Goal: Task Accomplishment & Management: Manage account settings

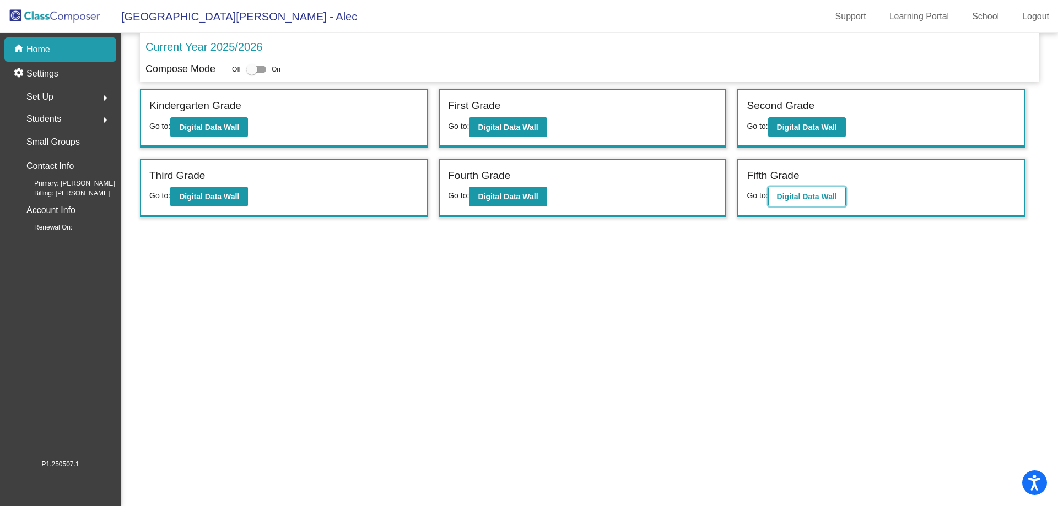
click at [832, 193] on b "Digital Data Wall" at bounding box center [807, 196] width 60 height 9
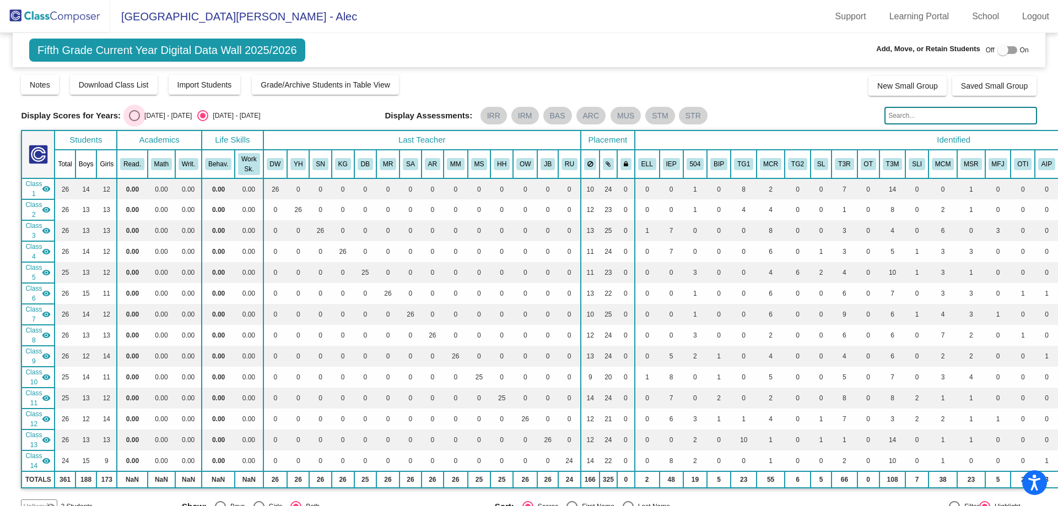
click at [135, 118] on div "Select an option" at bounding box center [134, 115] width 11 height 11
click at [134, 121] on input "[DATE] - [DATE]" at bounding box center [134, 121] width 1 height 1
radio input "true"
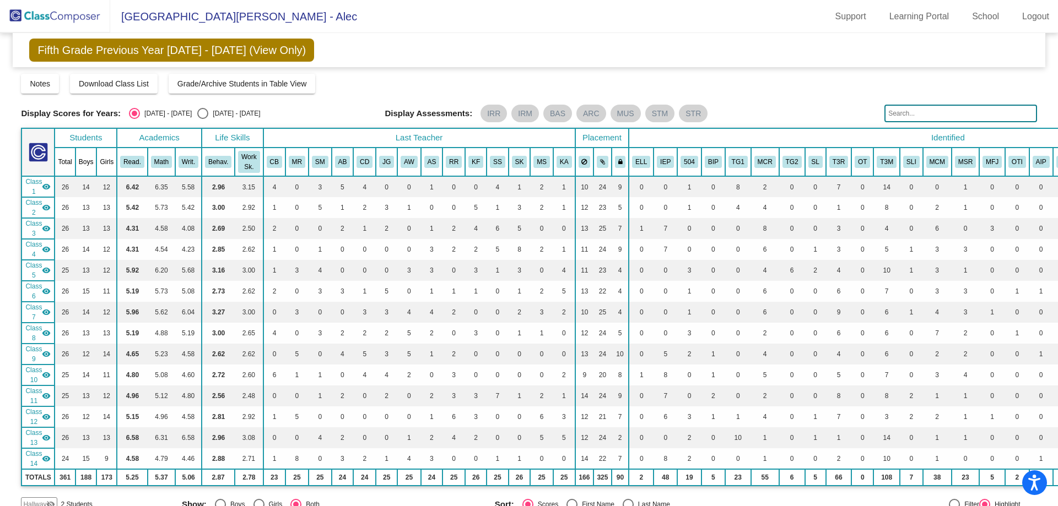
click at [197, 115] on div "Select an option" at bounding box center [202, 113] width 11 height 11
click at [202, 119] on input "[DATE] - [DATE]" at bounding box center [202, 119] width 1 height 1
radio input "true"
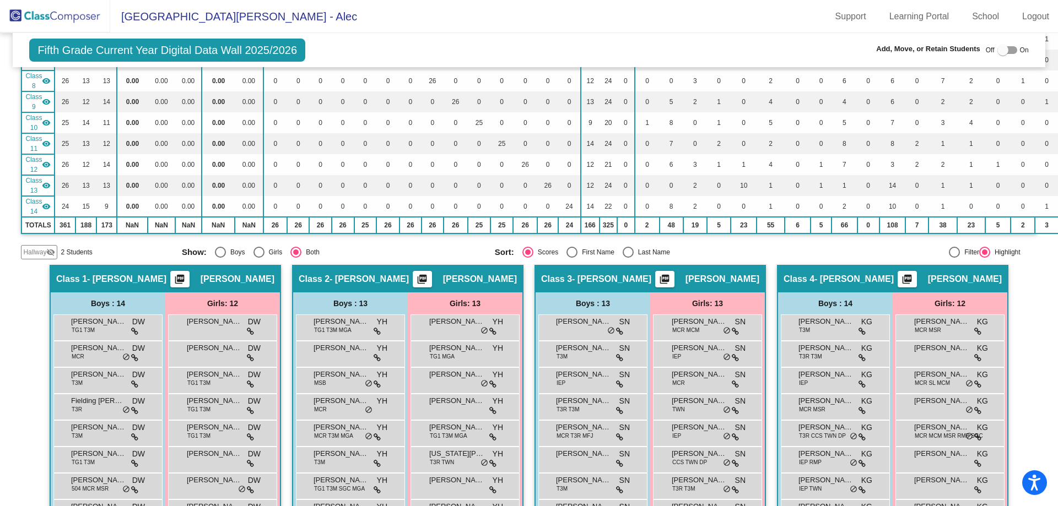
scroll to position [331, 0]
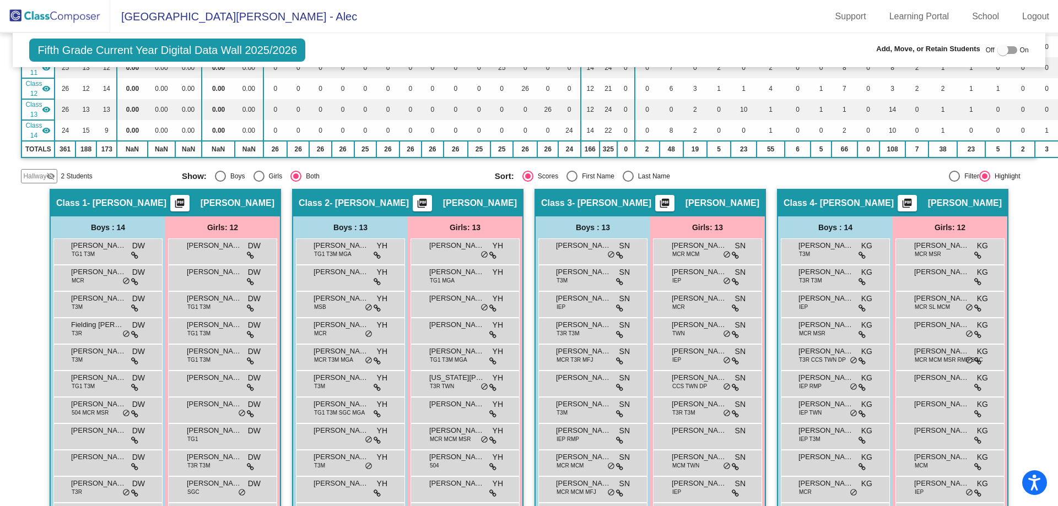
click at [50, 176] on mat-icon "visibility_off" at bounding box center [50, 176] width 9 height 9
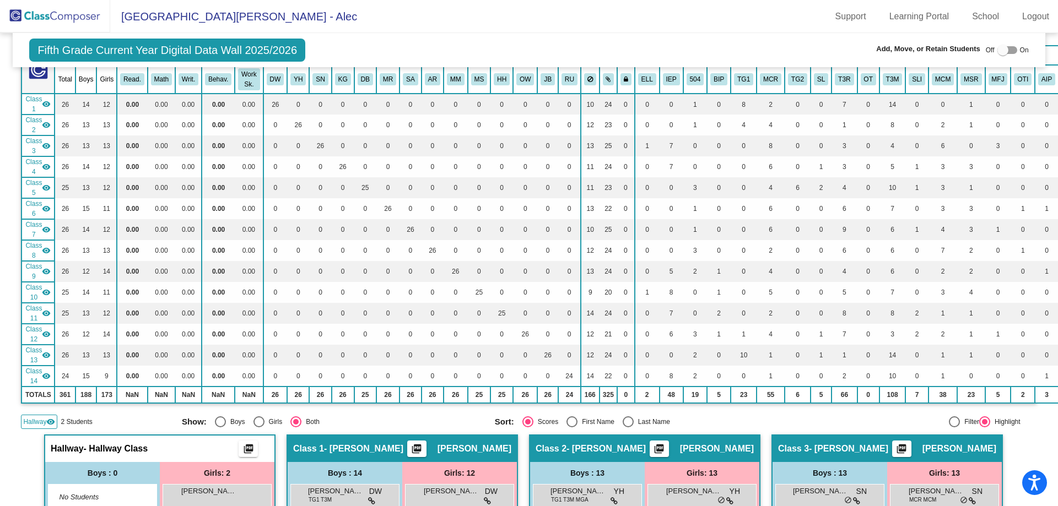
scroll to position [0, 0]
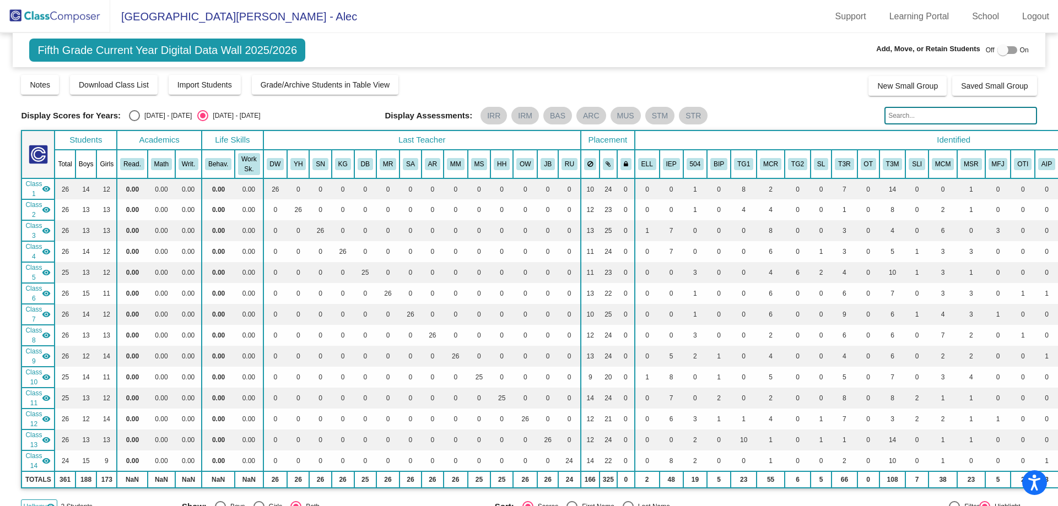
click at [997, 53] on div at bounding box center [1002, 50] width 11 height 11
checkbox input "true"
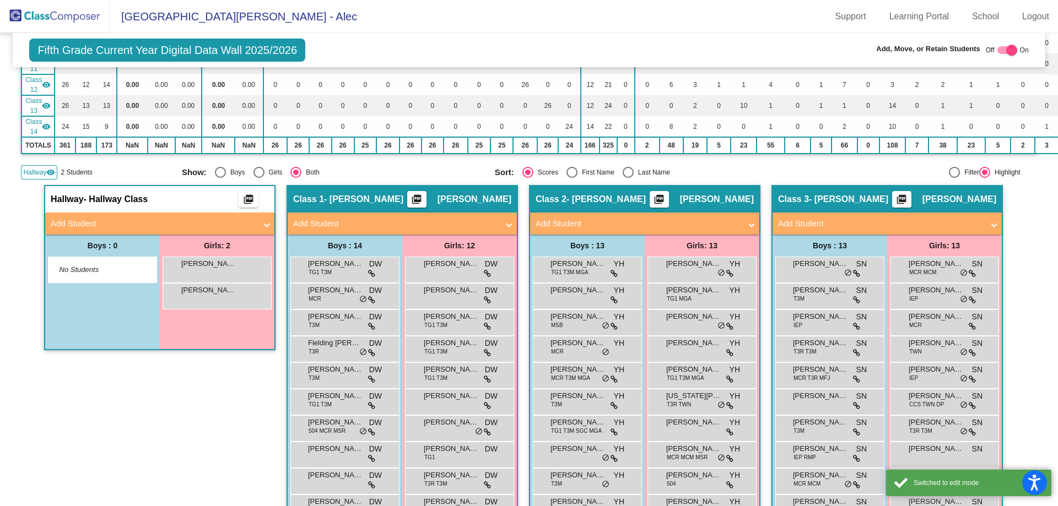
scroll to position [331, 0]
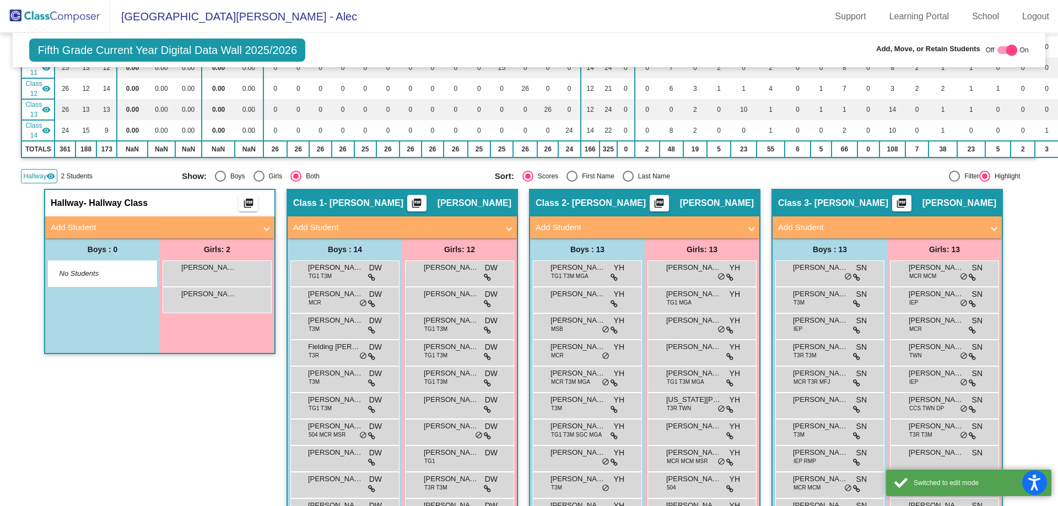
click at [198, 232] on mat-panel-title "Add Student" at bounding box center [153, 227] width 205 height 13
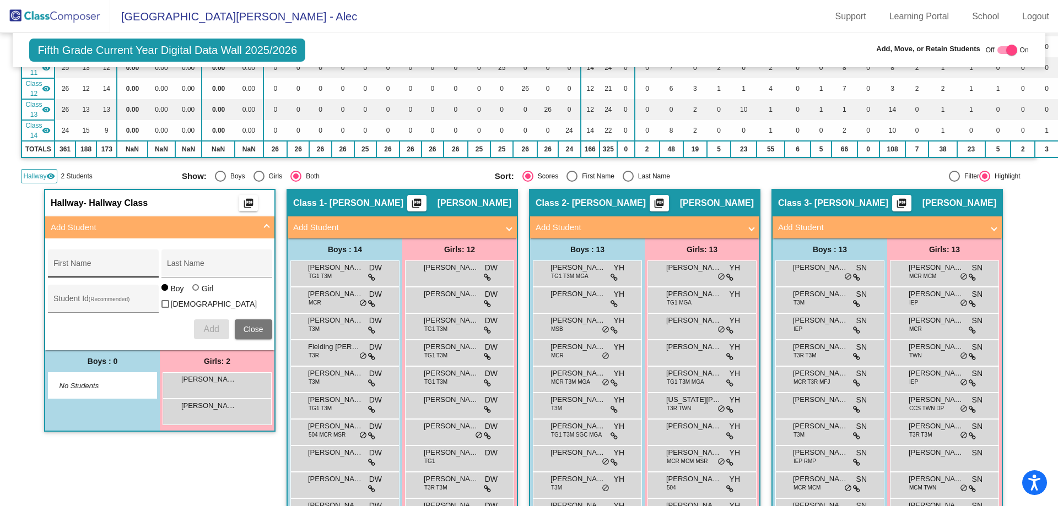
click at [114, 262] on div "First Name" at bounding box center [102, 267] width 99 height 23
type input "[PERSON_NAME]"
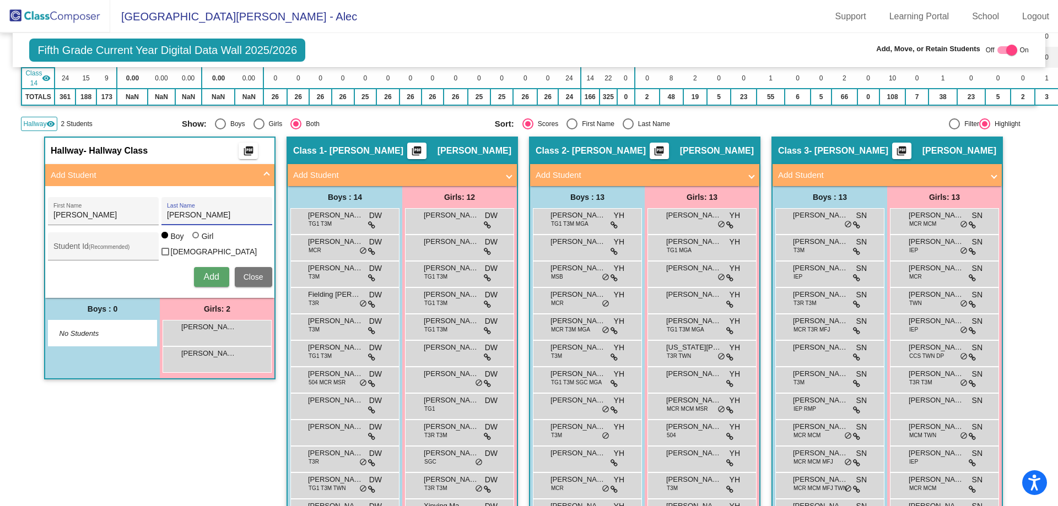
scroll to position [386, 0]
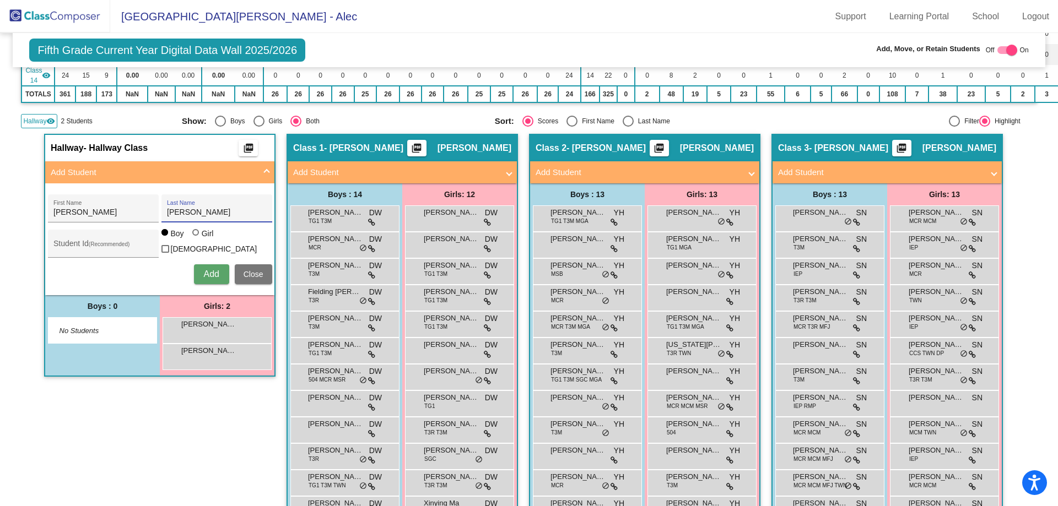
type input "[PERSON_NAME]"
click at [88, 241] on div "Student Id (Recommended)" at bounding box center [102, 246] width 99 height 23
type input "31791"
click at [209, 269] on span "Add" at bounding box center [210, 273] width 15 height 9
click at [266, 169] on mat-expansion-panel-header "Add Student" at bounding box center [159, 172] width 229 height 22
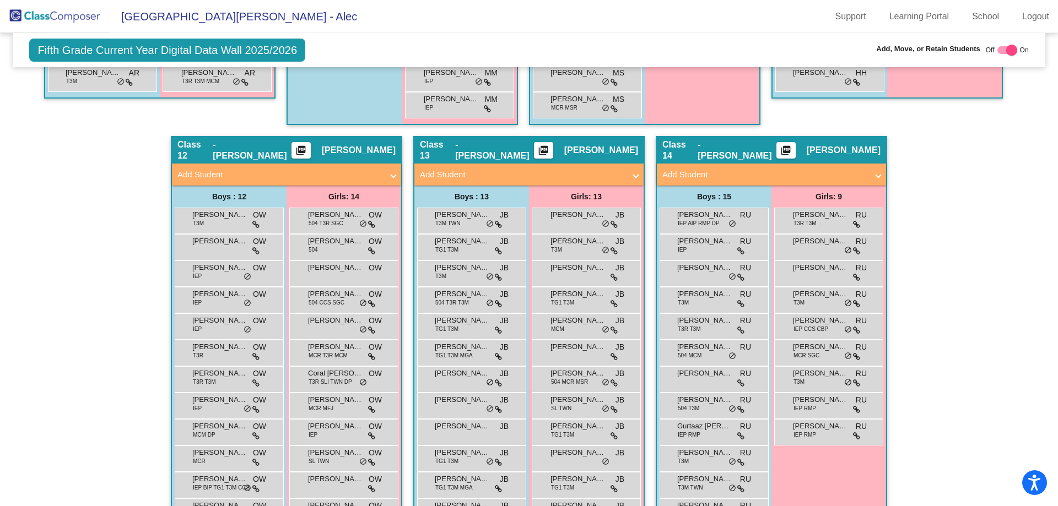
scroll to position [1824, 0]
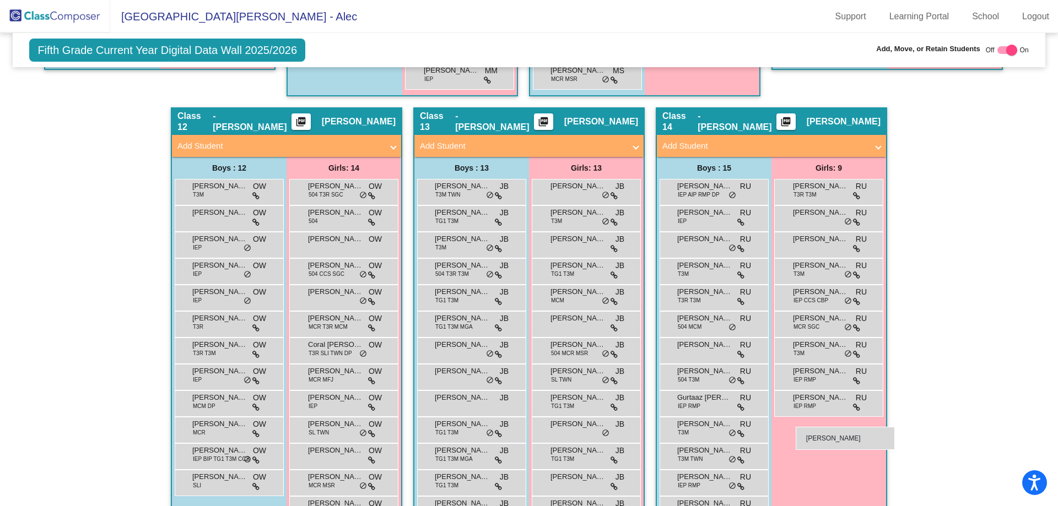
drag, startPoint x: 199, startPoint y: 234, endPoint x: 796, endPoint y: 427, distance: 627.1
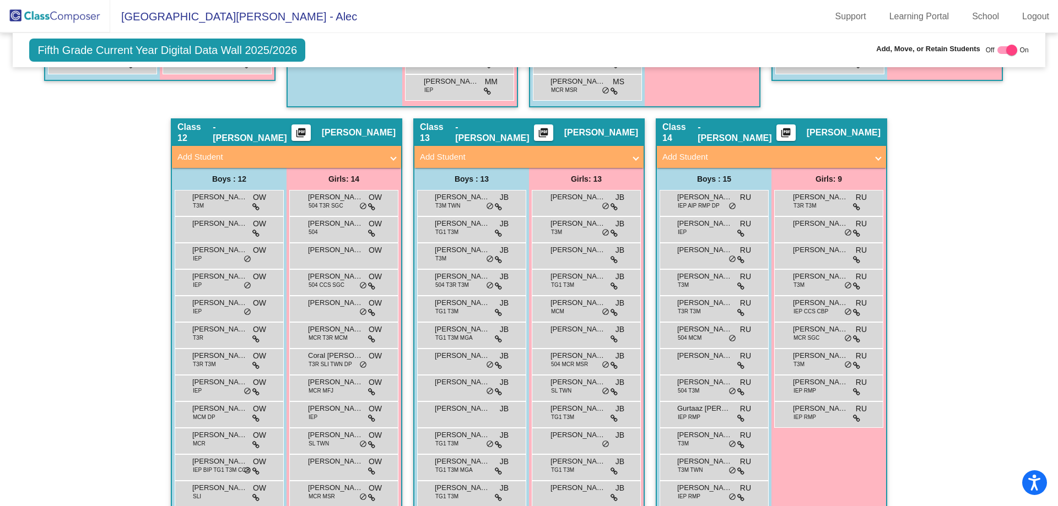
scroll to position [1800, 0]
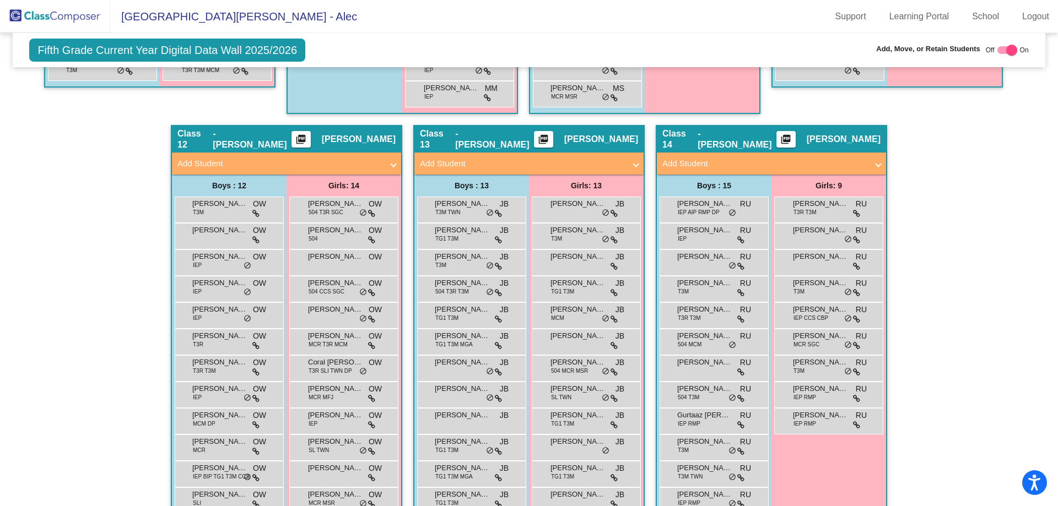
click at [876, 159] on span at bounding box center [878, 164] width 4 height 13
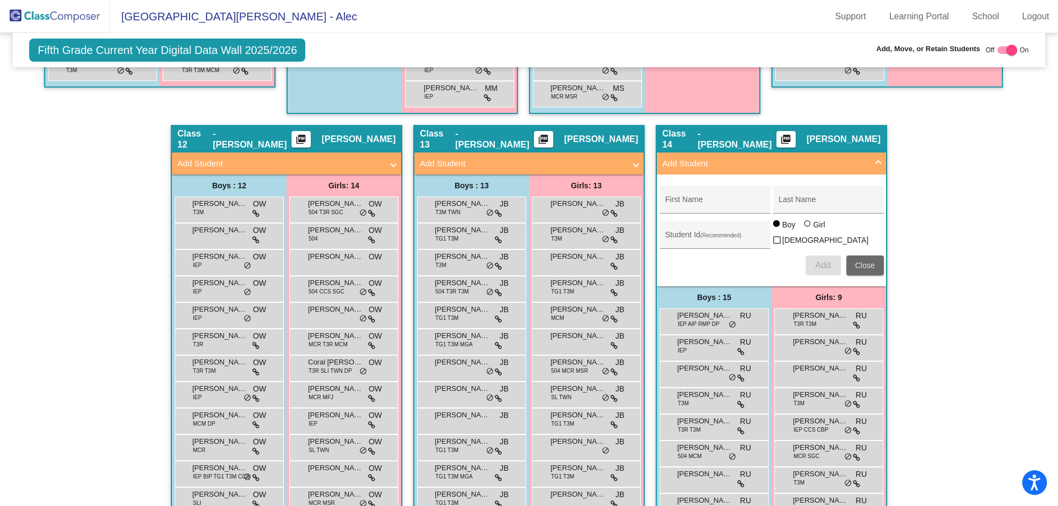
click at [864, 257] on button "Close" at bounding box center [864, 266] width 37 height 20
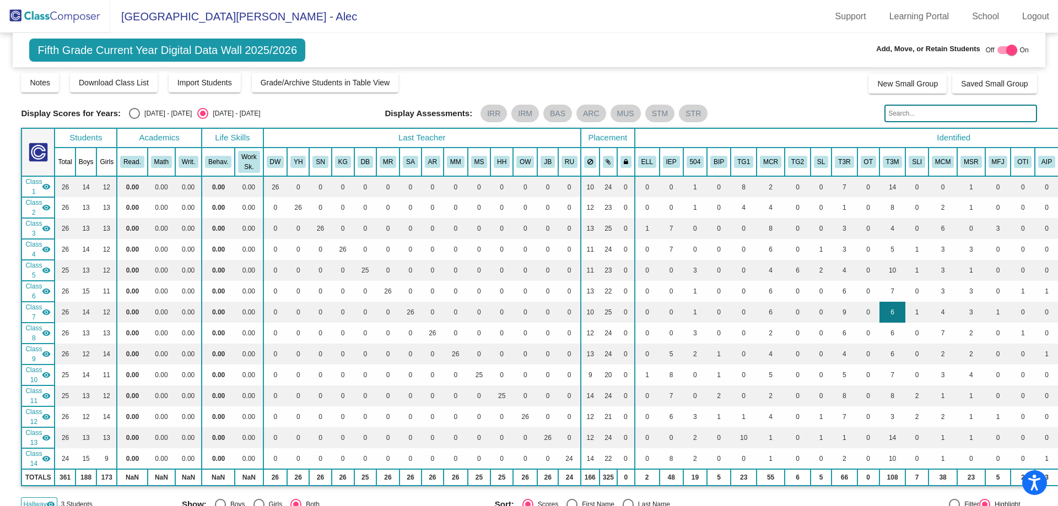
scroll to position [0, 0]
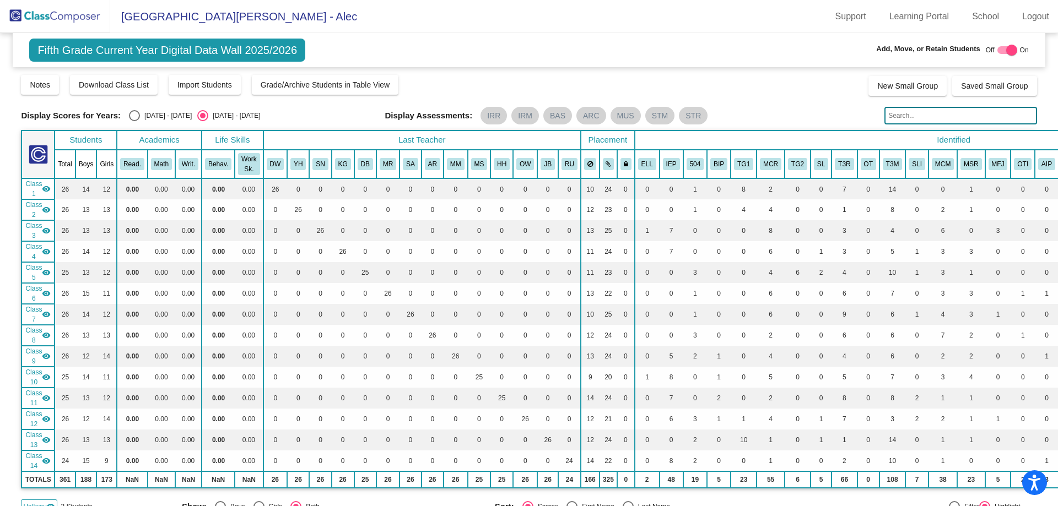
click at [135, 114] on div "Select an option" at bounding box center [134, 115] width 11 height 11
click at [134, 121] on input "[DATE] - [DATE]" at bounding box center [134, 121] width 1 height 1
radio input "true"
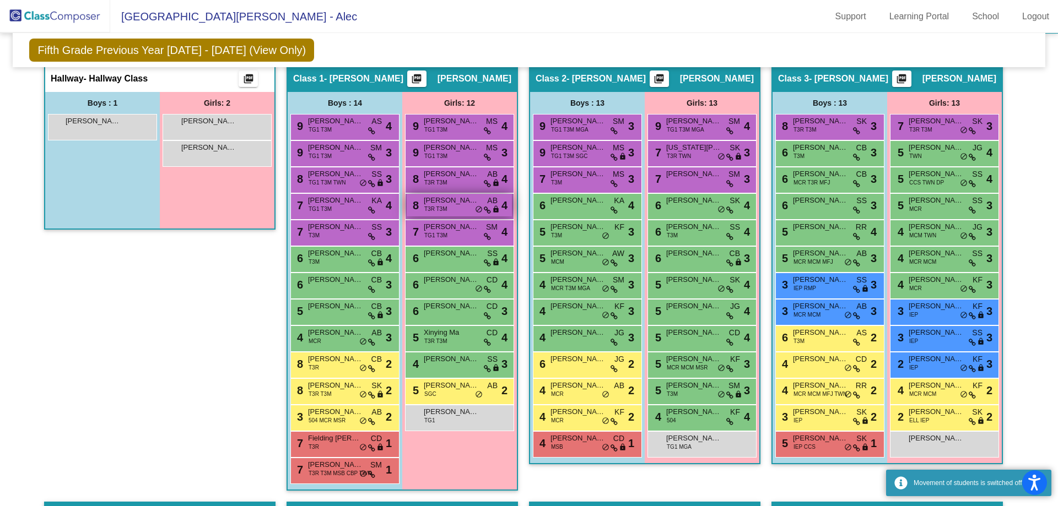
scroll to position [441, 0]
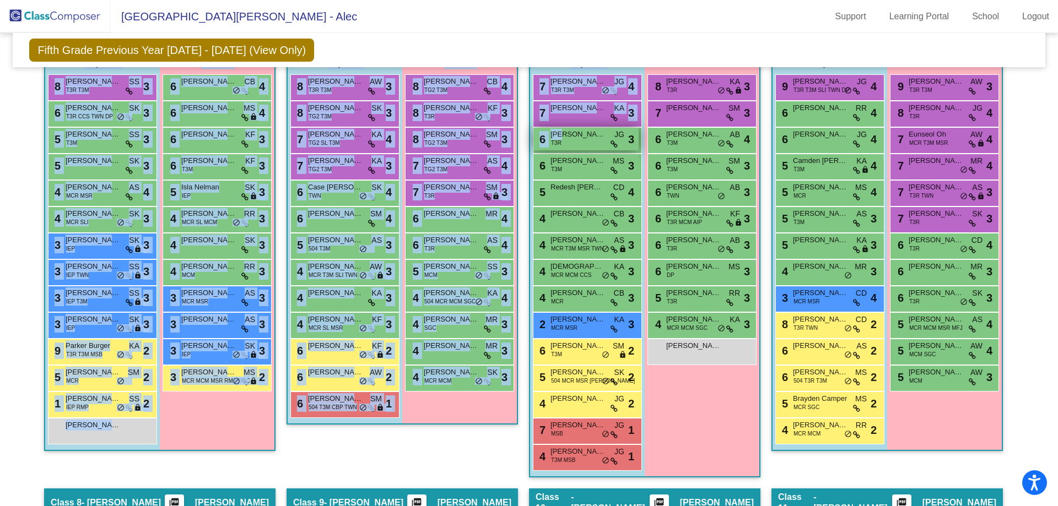
drag, startPoint x: 203, startPoint y: 139, endPoint x: 556, endPoint y: 132, distance: 353.8
click at [557, 132] on div "Hallway - Hallway Class picture_as_pdf Add Student First Name Last Name Student…" at bounding box center [528, 488] width 1015 height 1803
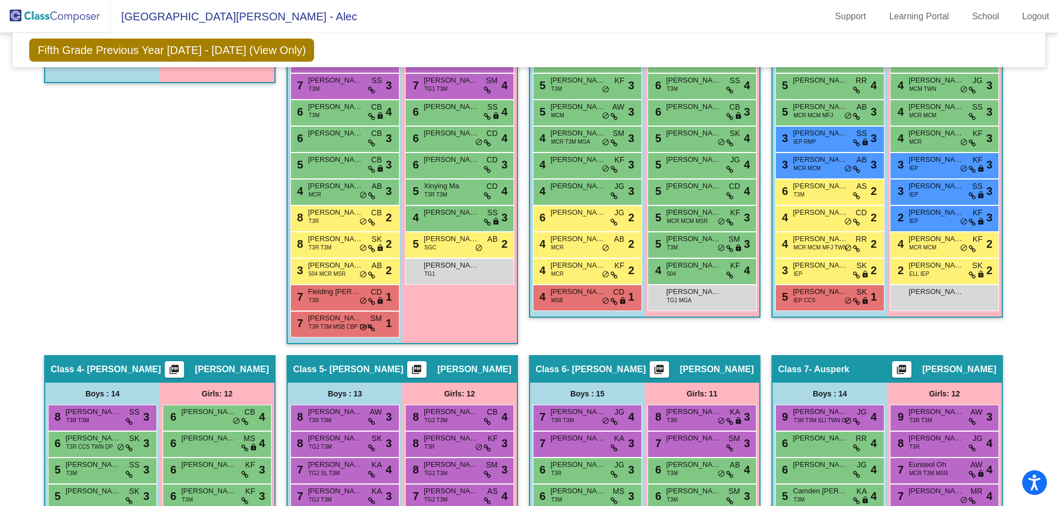
click at [133, 181] on div "Hallway - Hallway Class picture_as_pdf Add Student First Name Last Name Student…" at bounding box center [159, 136] width 231 height 437
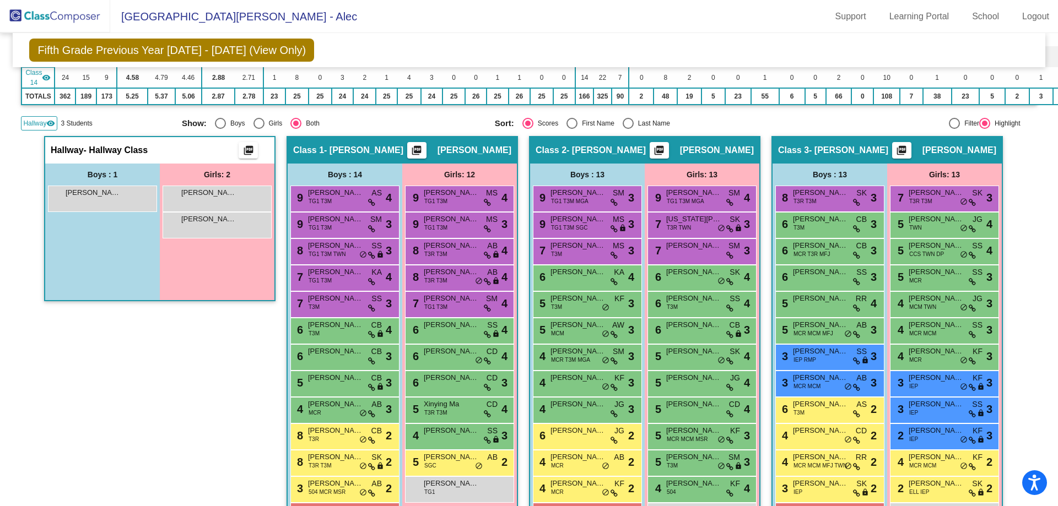
scroll to position [379, 0]
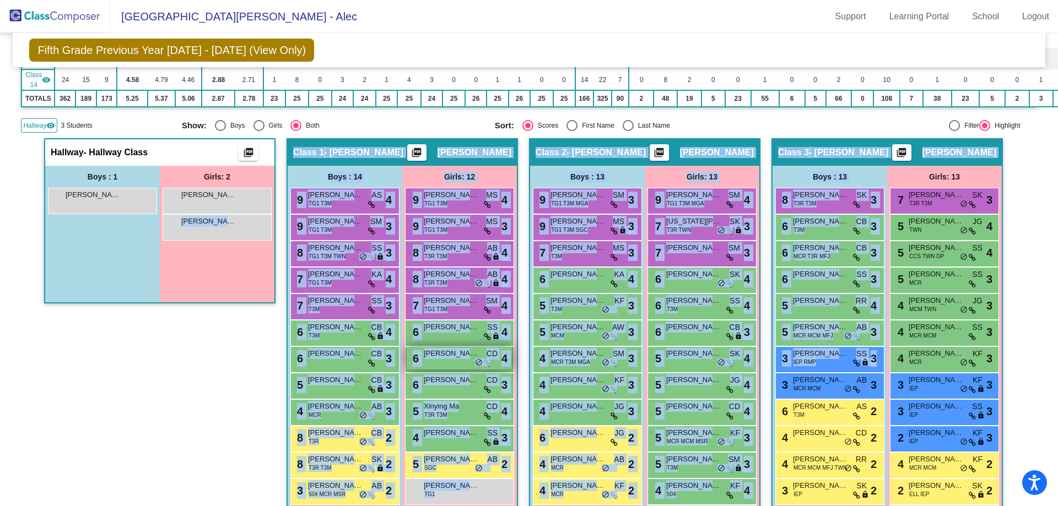
drag, startPoint x: 213, startPoint y: 196, endPoint x: 439, endPoint y: 368, distance: 283.1
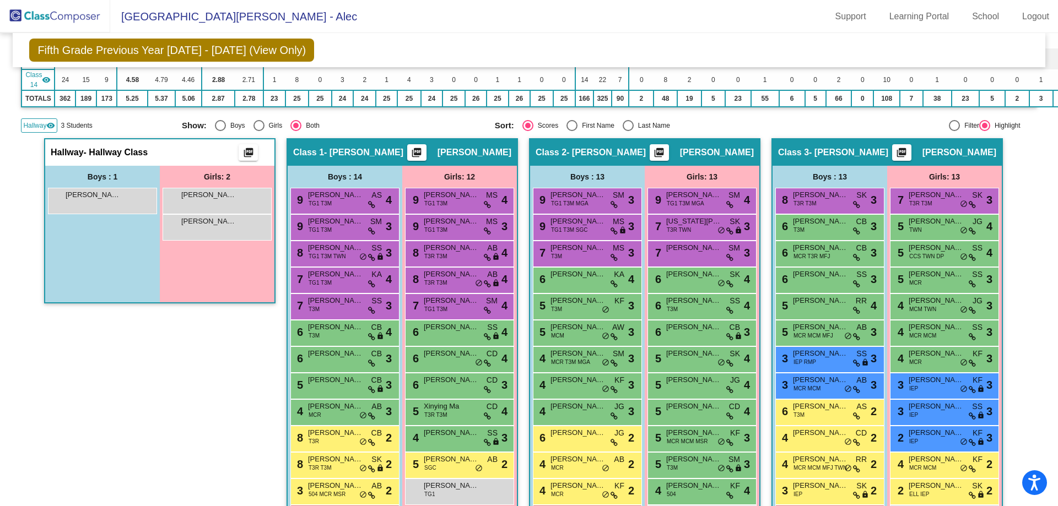
drag, startPoint x: 152, startPoint y: 366, endPoint x: 214, endPoint y: 255, distance: 127.5
click at [154, 354] on div "Hallway - Hallway Class picture_as_pdf Add Student First Name Last Name Student…" at bounding box center [159, 356] width 231 height 437
drag, startPoint x: 217, startPoint y: 199, endPoint x: 233, endPoint y: 264, distance: 66.8
click at [233, 264] on div "Girls: 2 [PERSON_NAME] lock do_not_disturb_alt [PERSON_NAME] [PERSON_NAME] [PER…" at bounding box center [217, 234] width 115 height 137
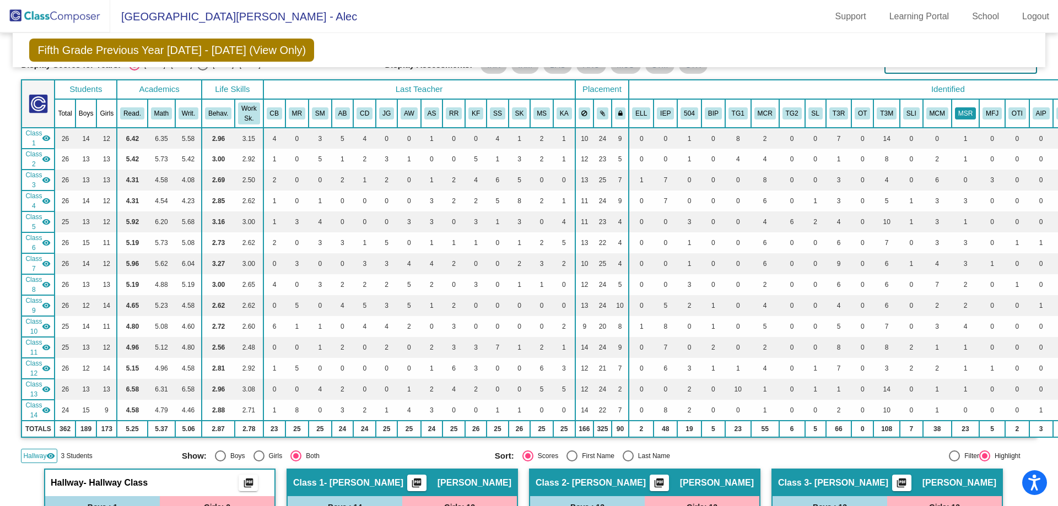
scroll to position [0, 0]
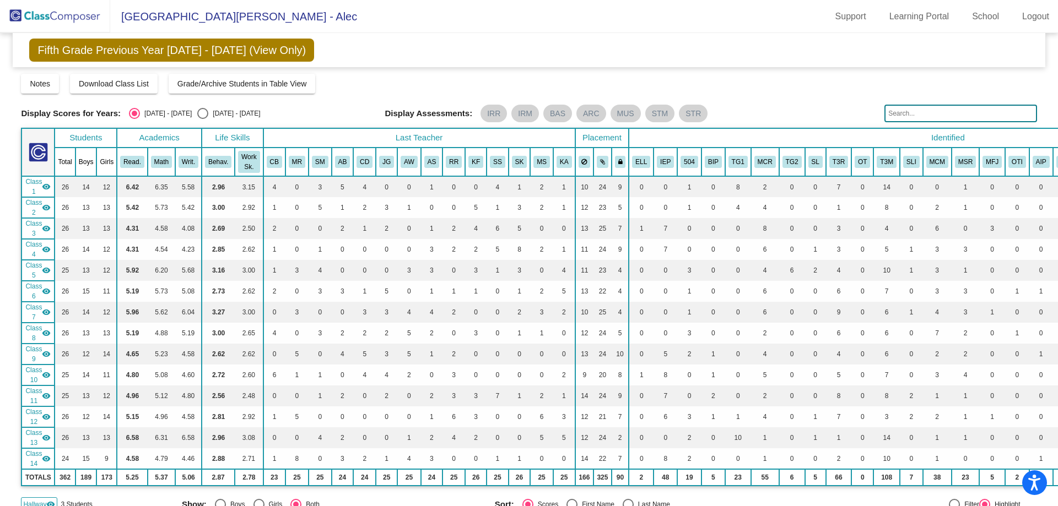
click at [197, 112] on div "Select an option" at bounding box center [202, 113] width 11 height 11
click at [202, 119] on input "[DATE] - [DATE]" at bounding box center [202, 119] width 1 height 1
radio input "true"
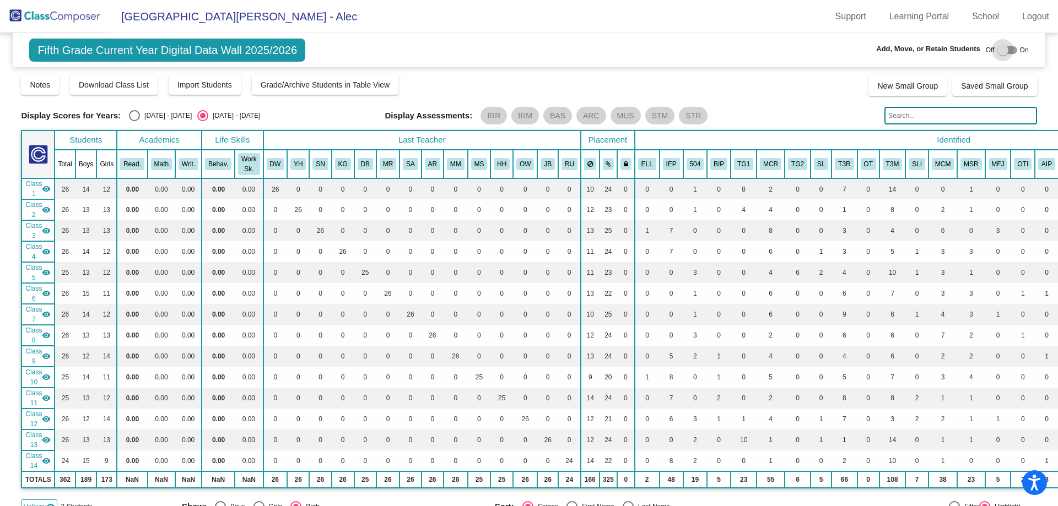
click at [997, 44] on label at bounding box center [1007, 50] width 20 height 13
checkbox input "true"
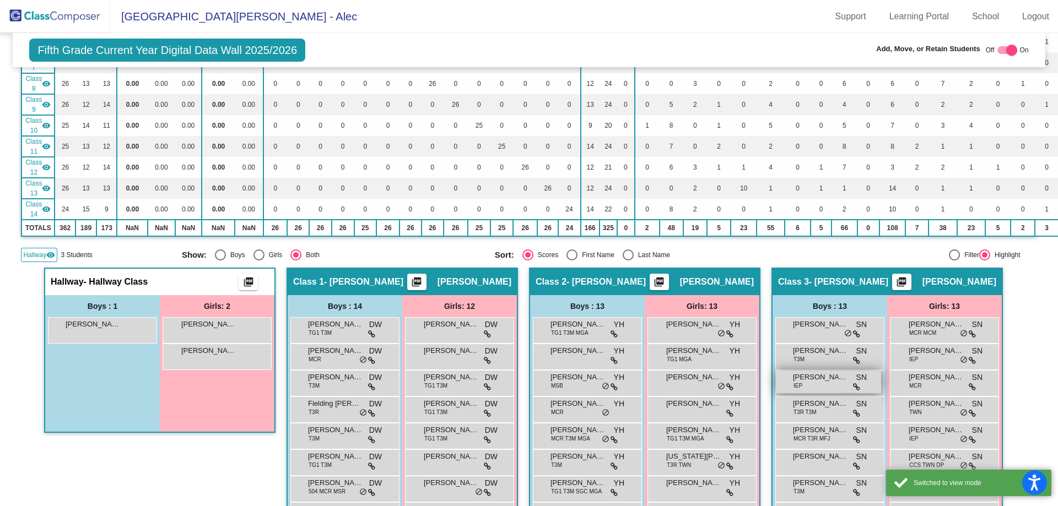
scroll to position [386, 0]
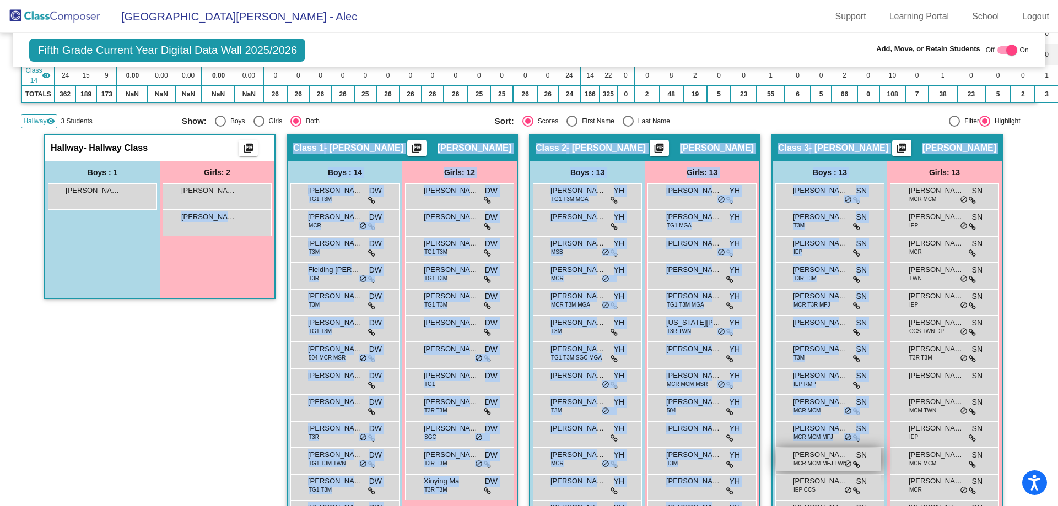
drag, startPoint x: 215, startPoint y: 195, endPoint x: 775, endPoint y: 466, distance: 621.5
click at [210, 382] on div "Hallway - Hallway Class picture_as_pdf Add Student First Name Last Name Student…" at bounding box center [159, 352] width 231 height 437
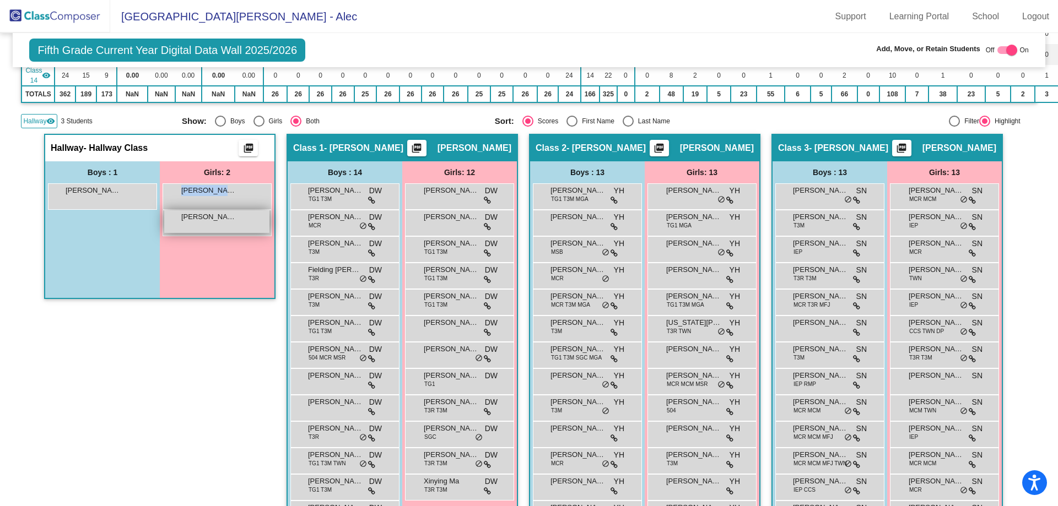
drag, startPoint x: 194, startPoint y: 198, endPoint x: 177, endPoint y: 210, distance: 20.8
click at [182, 244] on div "Girls: 2 [PERSON_NAME] lock do_not_disturb_alt [PERSON_NAME] [PERSON_NAME] [PER…" at bounding box center [217, 229] width 115 height 137
click at [177, 199] on div "[PERSON_NAME] lock do_not_disturb_alt" at bounding box center [216, 195] width 105 height 23
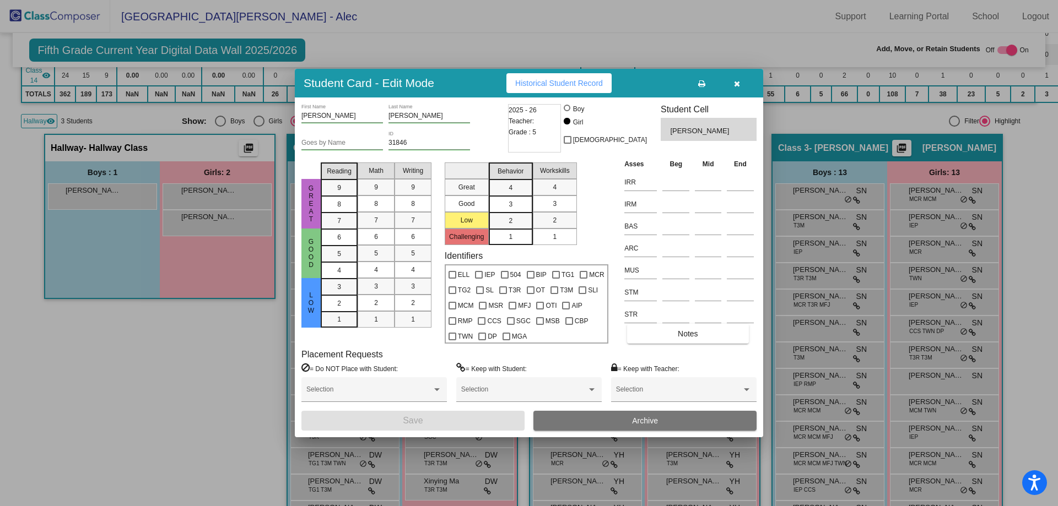
click at [737, 84] on icon "button" at bounding box center [737, 84] width 6 height 8
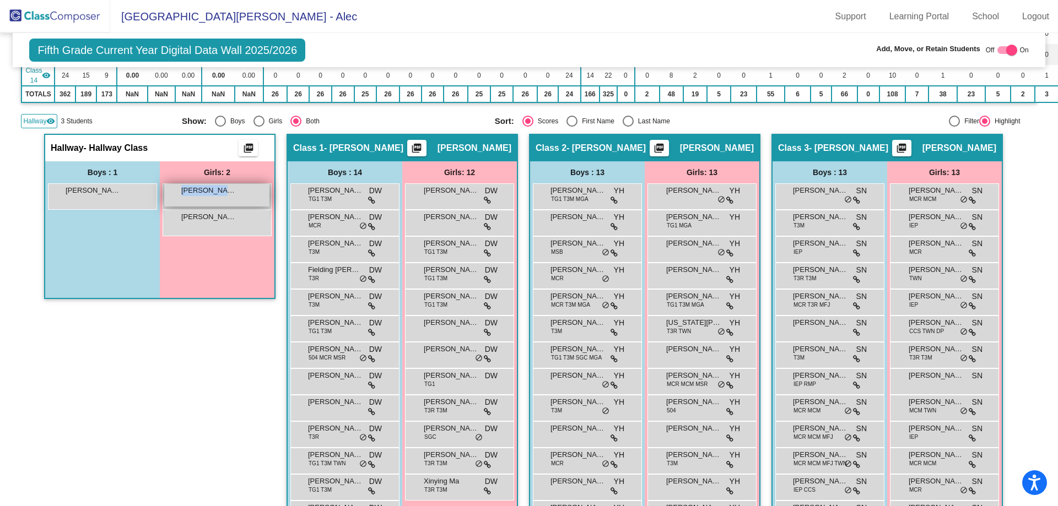
drag, startPoint x: 207, startPoint y: 201, endPoint x: 255, endPoint y: 185, distance: 51.2
click at [239, 264] on div "Girls: 2 [PERSON_NAME] lock do_not_disturb_alt [PERSON_NAME] [PERSON_NAME] [PER…" at bounding box center [217, 229] width 115 height 137
drag, startPoint x: 255, startPoint y: 186, endPoint x: 263, endPoint y: 370, distance: 183.7
click at [263, 371] on div "Hallway - Hallway Class picture_as_pdf Add Student First Name Last Name Student…" at bounding box center [159, 352] width 231 height 437
drag, startPoint x: 143, startPoint y: 350, endPoint x: 105, endPoint y: 206, distance: 148.7
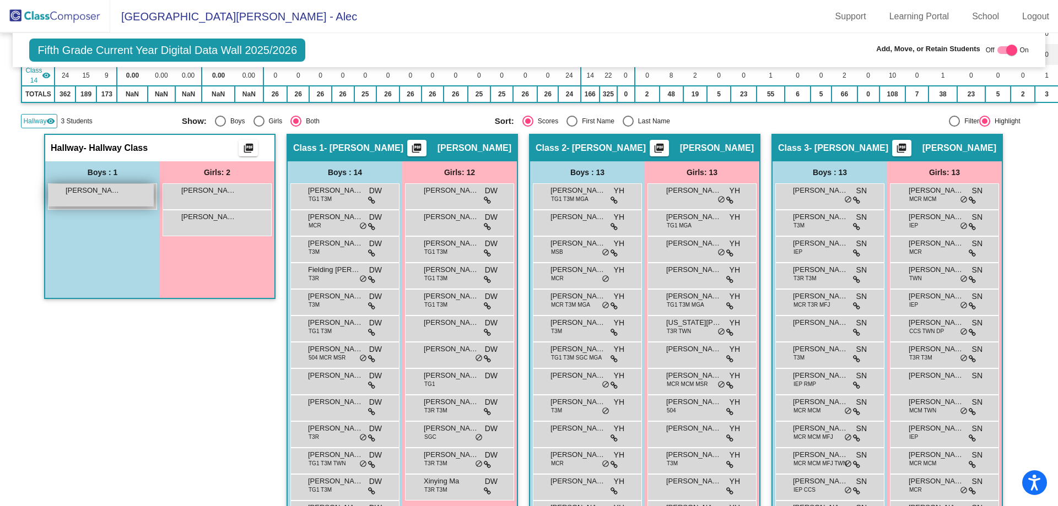
click at [147, 334] on div "Hallway - Hallway Class picture_as_pdf Add Student First Name Last Name Student…" at bounding box center [159, 352] width 231 height 437
drag, startPoint x: 98, startPoint y: 195, endPoint x: 113, endPoint y: 259, distance: 65.8
click at [113, 259] on div "Boys : 1 [PERSON_NAME] lock do_not_disturb_alt" at bounding box center [102, 229] width 115 height 137
click at [182, 442] on div "Hallway - Hallway Class picture_as_pdf Add Student First Name Last Name Student…" at bounding box center [159, 352] width 231 height 437
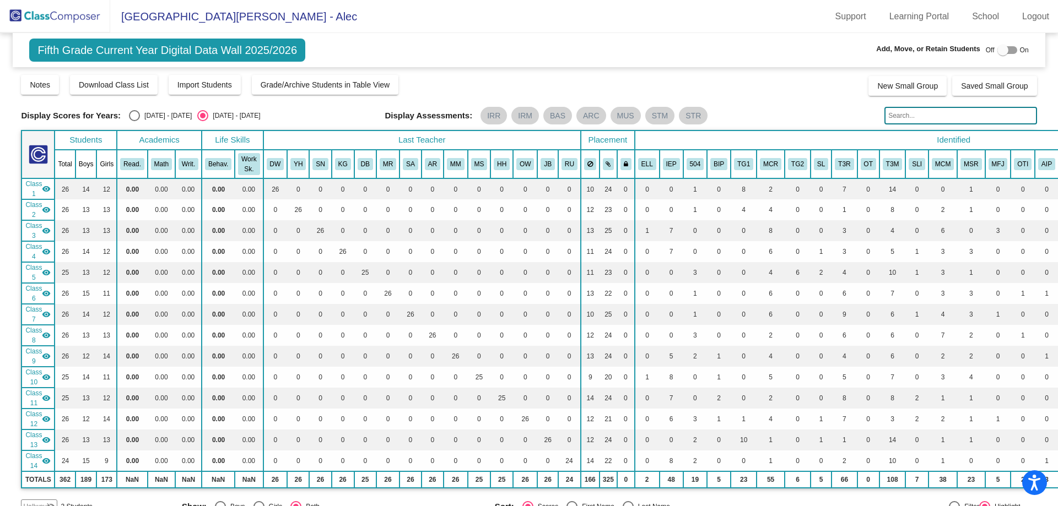
scroll to position [275, 0]
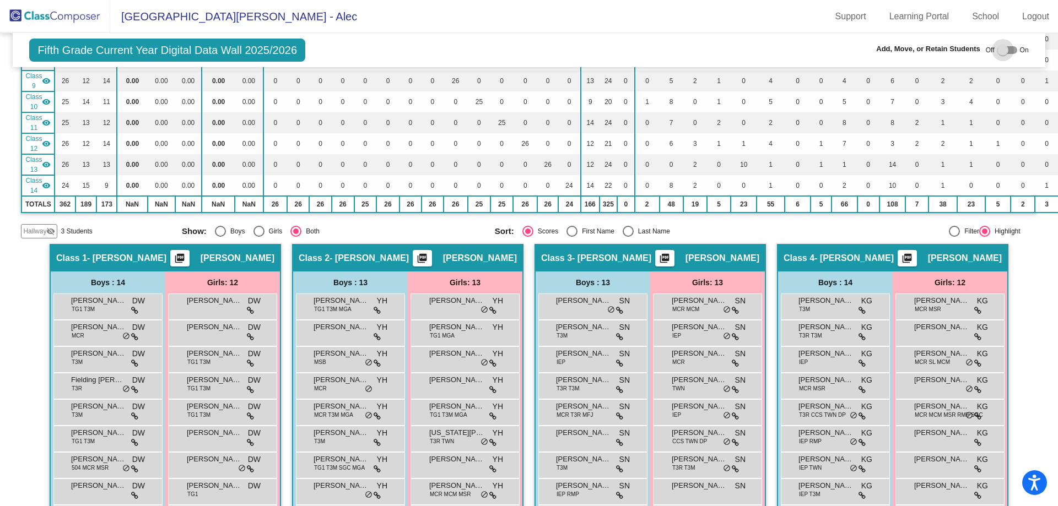
click at [999, 53] on div at bounding box center [1002, 50] width 11 height 11
checkbox input "true"
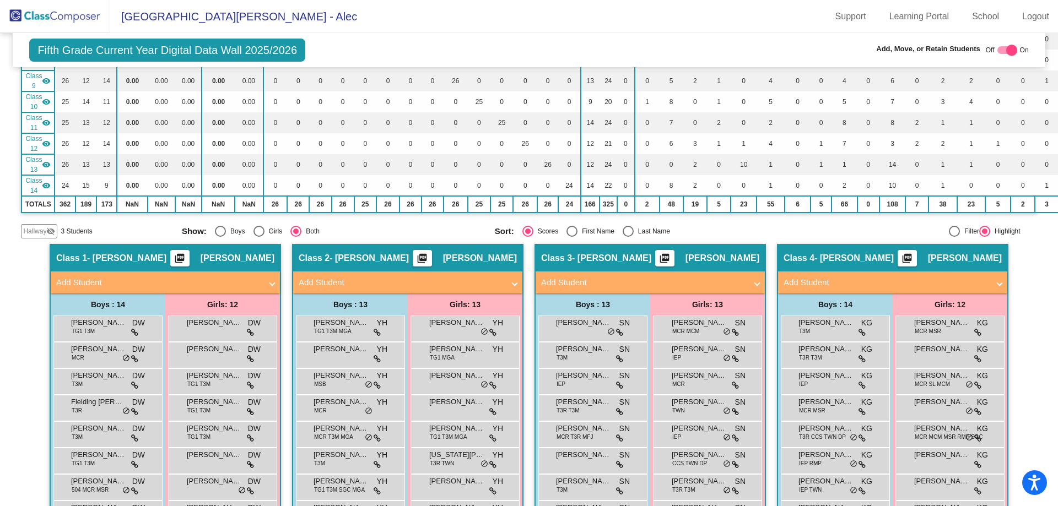
click at [35, 231] on span "Hallway" at bounding box center [34, 231] width 23 height 10
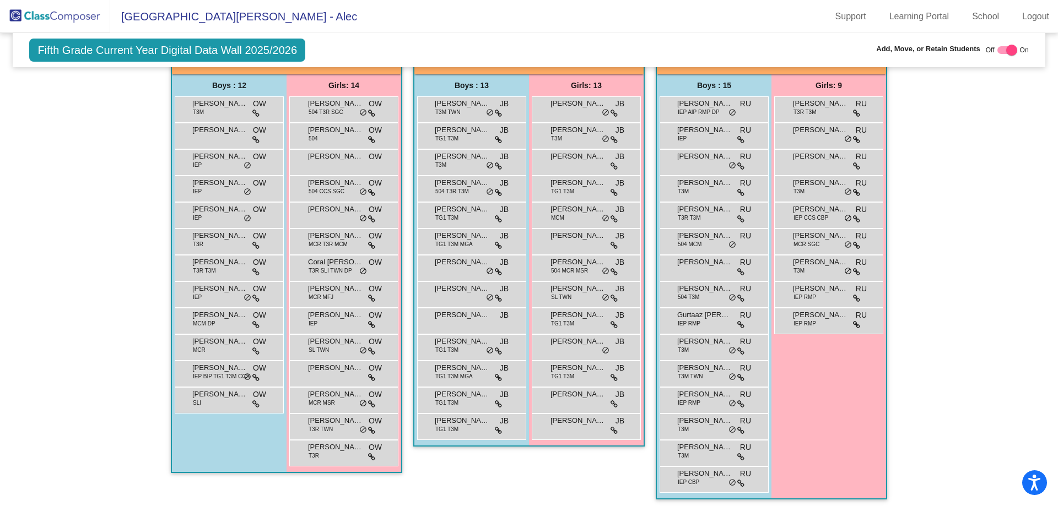
scroll to position [1910, 0]
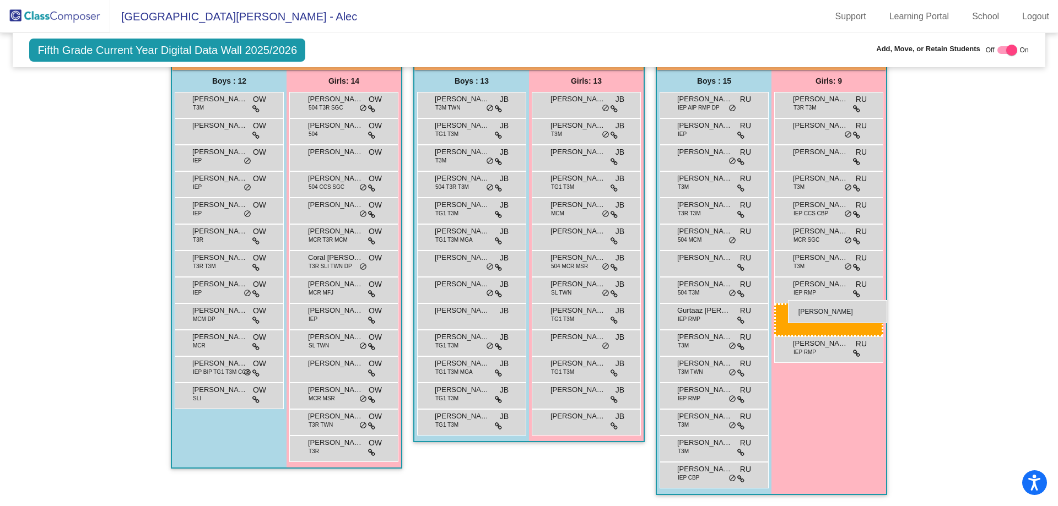
drag, startPoint x: 201, startPoint y: 326, endPoint x: 788, endPoint y: 300, distance: 587.3
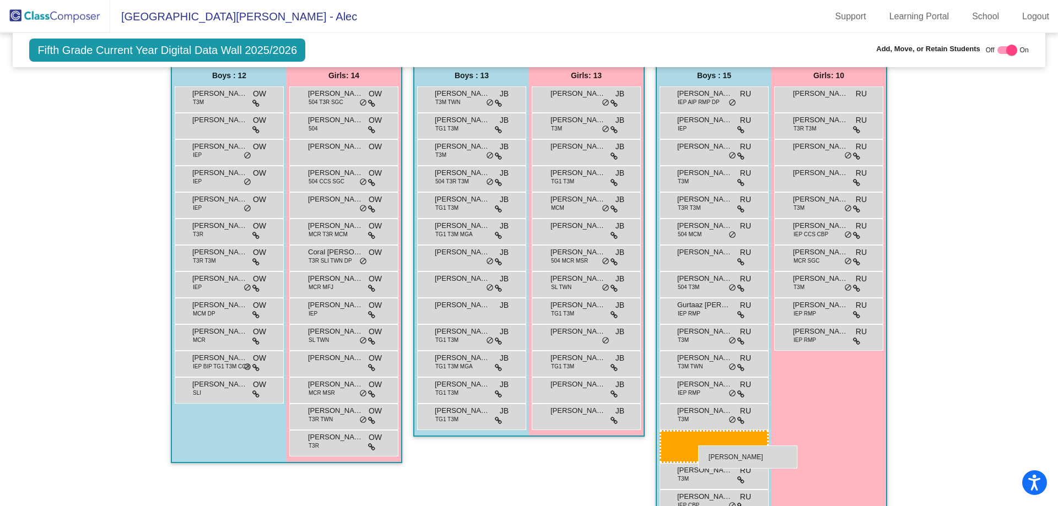
drag, startPoint x: 82, startPoint y: 241, endPoint x: 698, endPoint y: 446, distance: 649.2
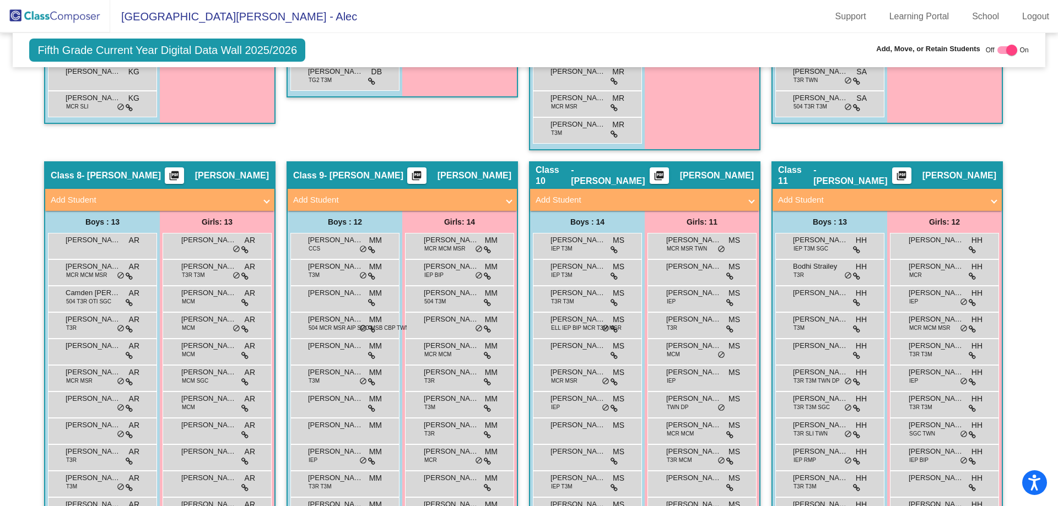
scroll to position [1083, 0]
